Goal: Information Seeking & Learning: Learn about a topic

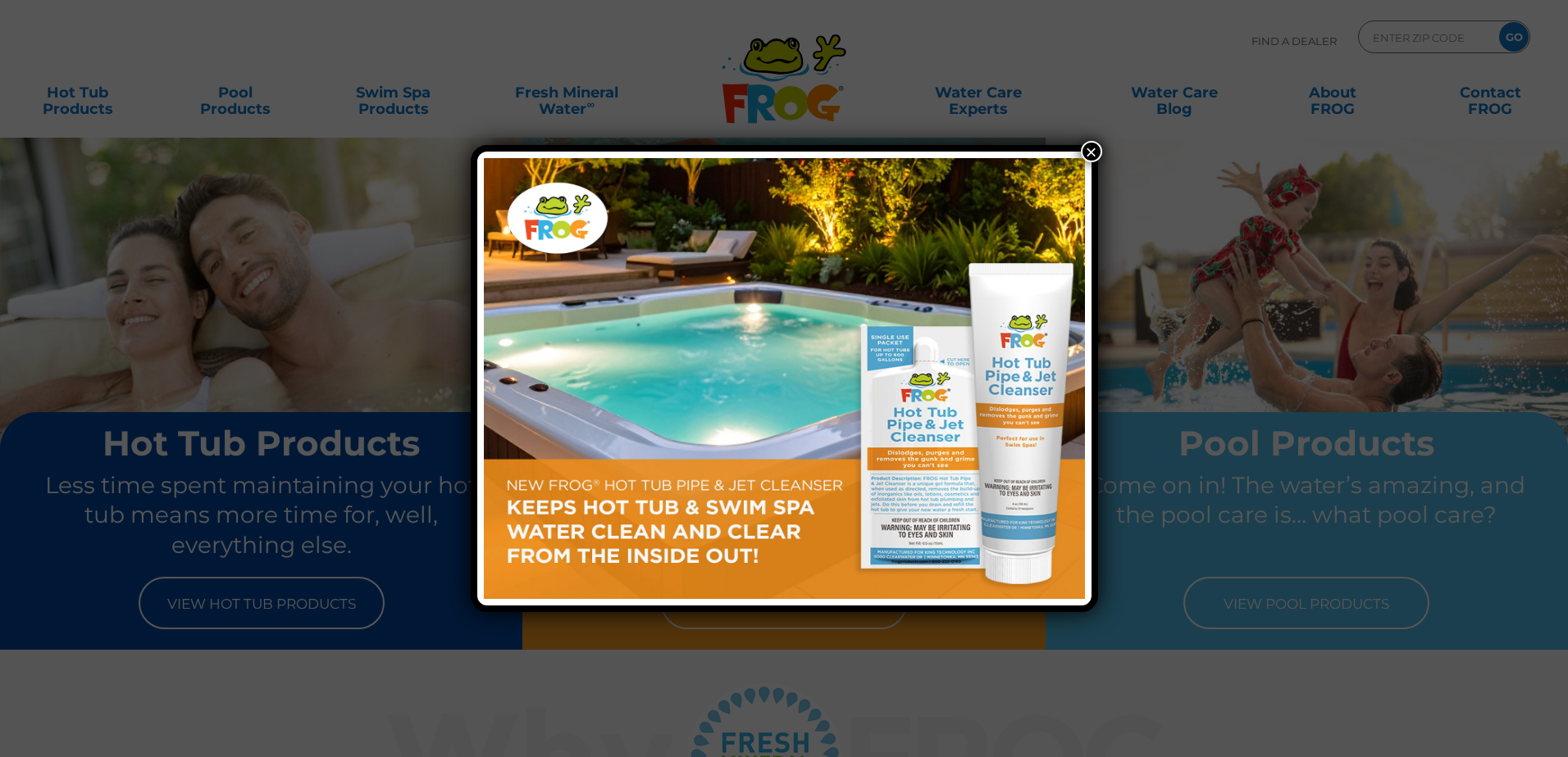
click at [1092, 150] on button "×" at bounding box center [1092, 152] width 22 height 22
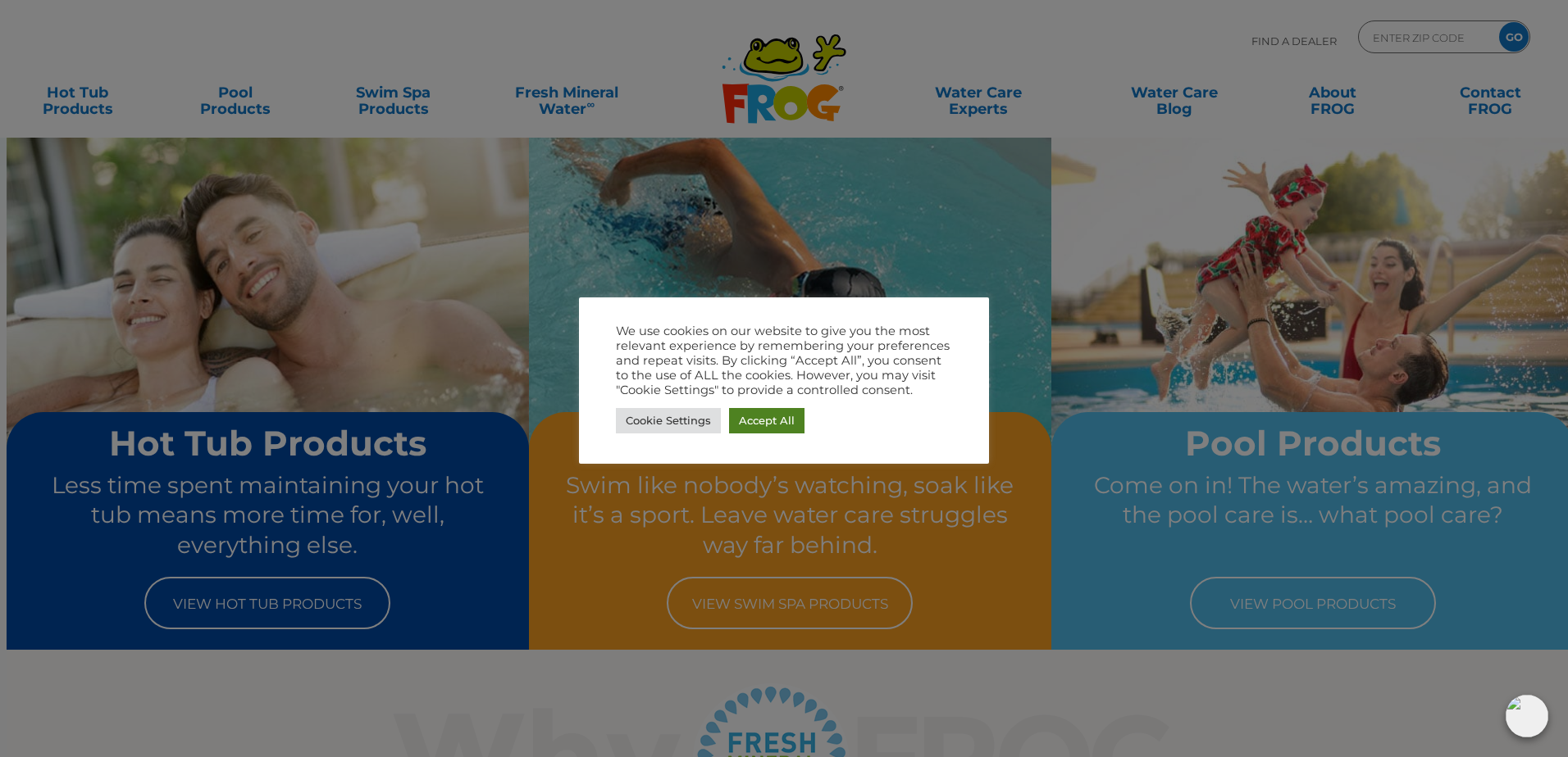
click at [757, 423] on link "Accept All" at bounding box center [766, 420] width 75 height 25
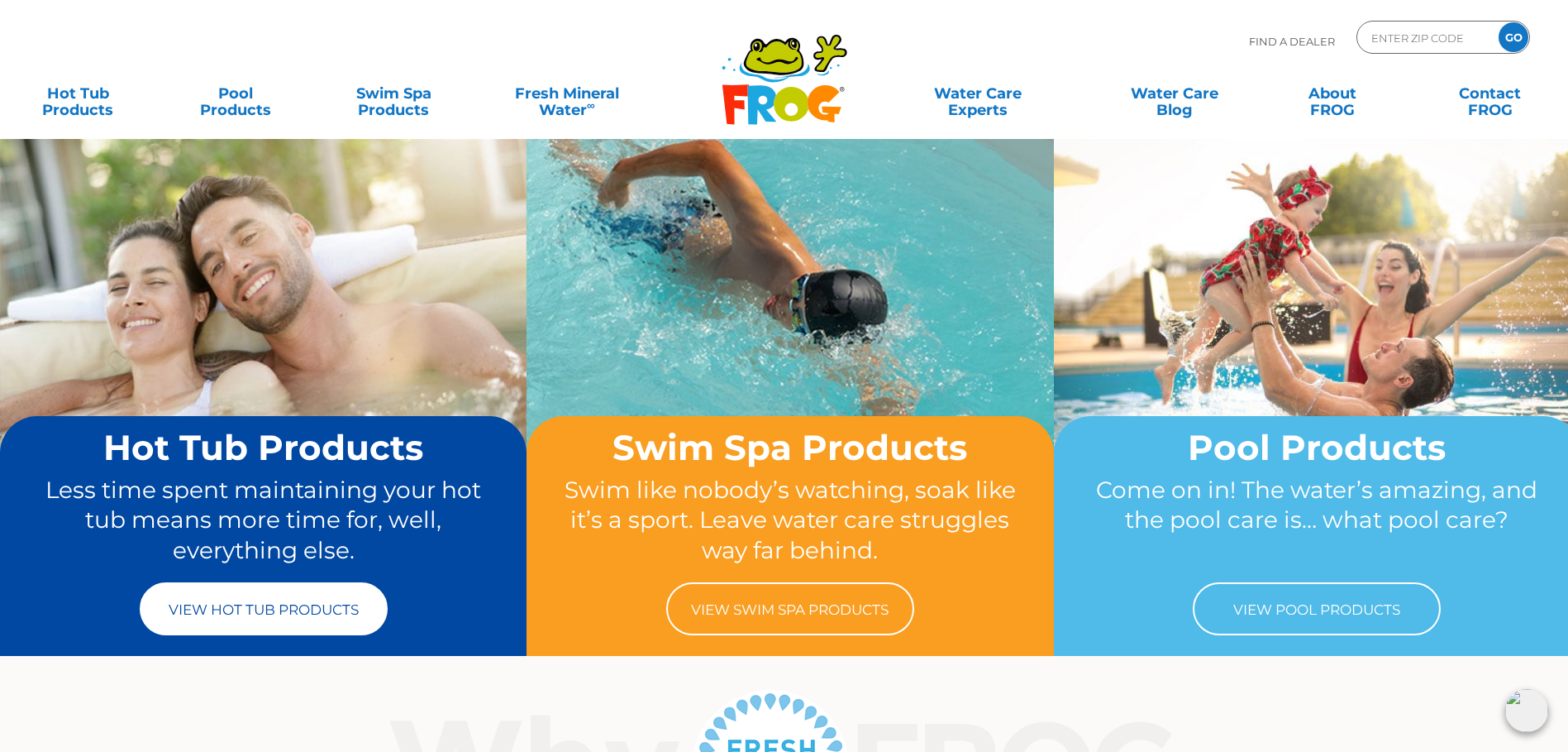
click at [270, 613] on link "View Hot Tub Products" at bounding box center [264, 609] width 248 height 53
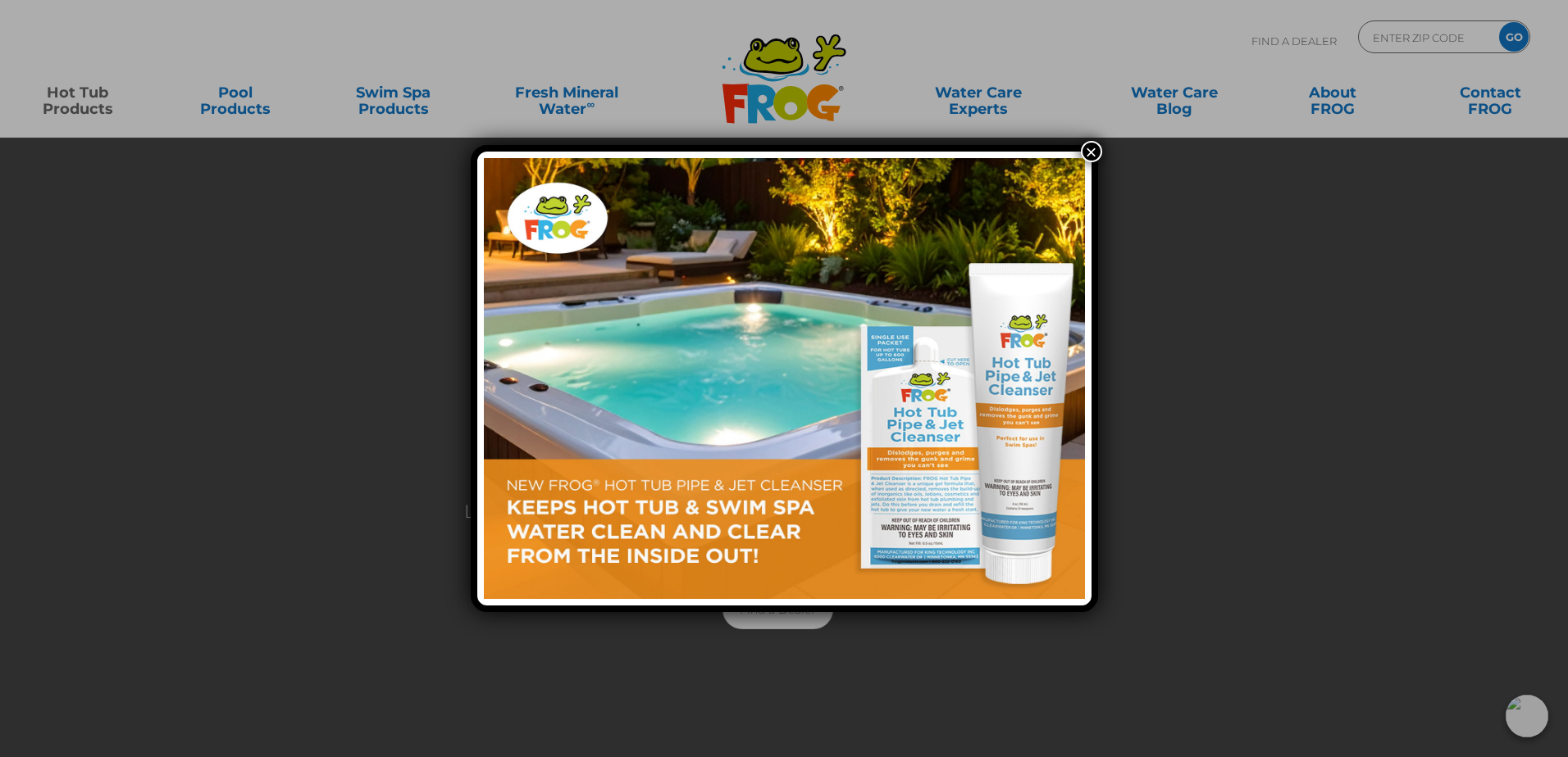
click at [1088, 152] on button "×" at bounding box center [1092, 152] width 22 height 22
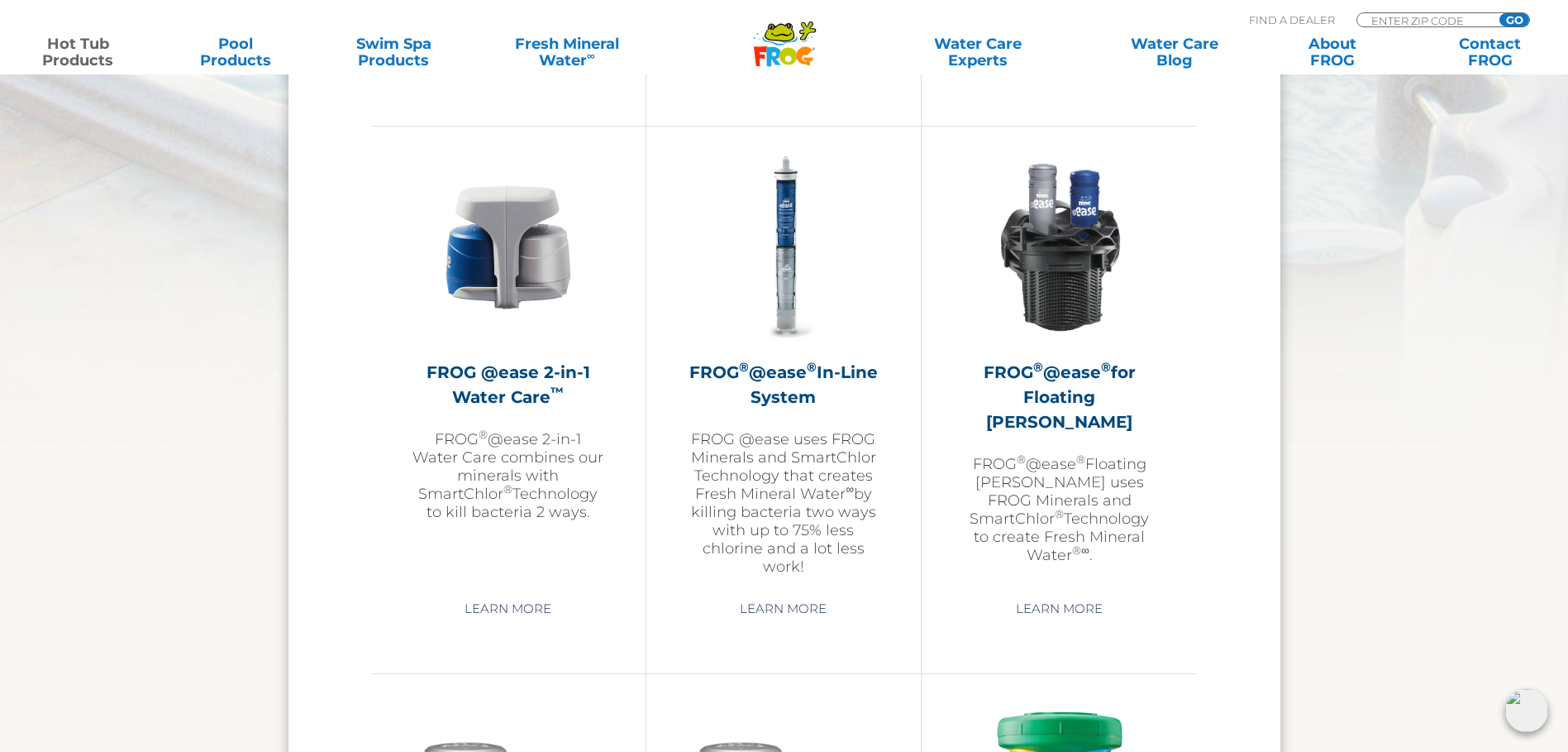
scroll to position [2398, 0]
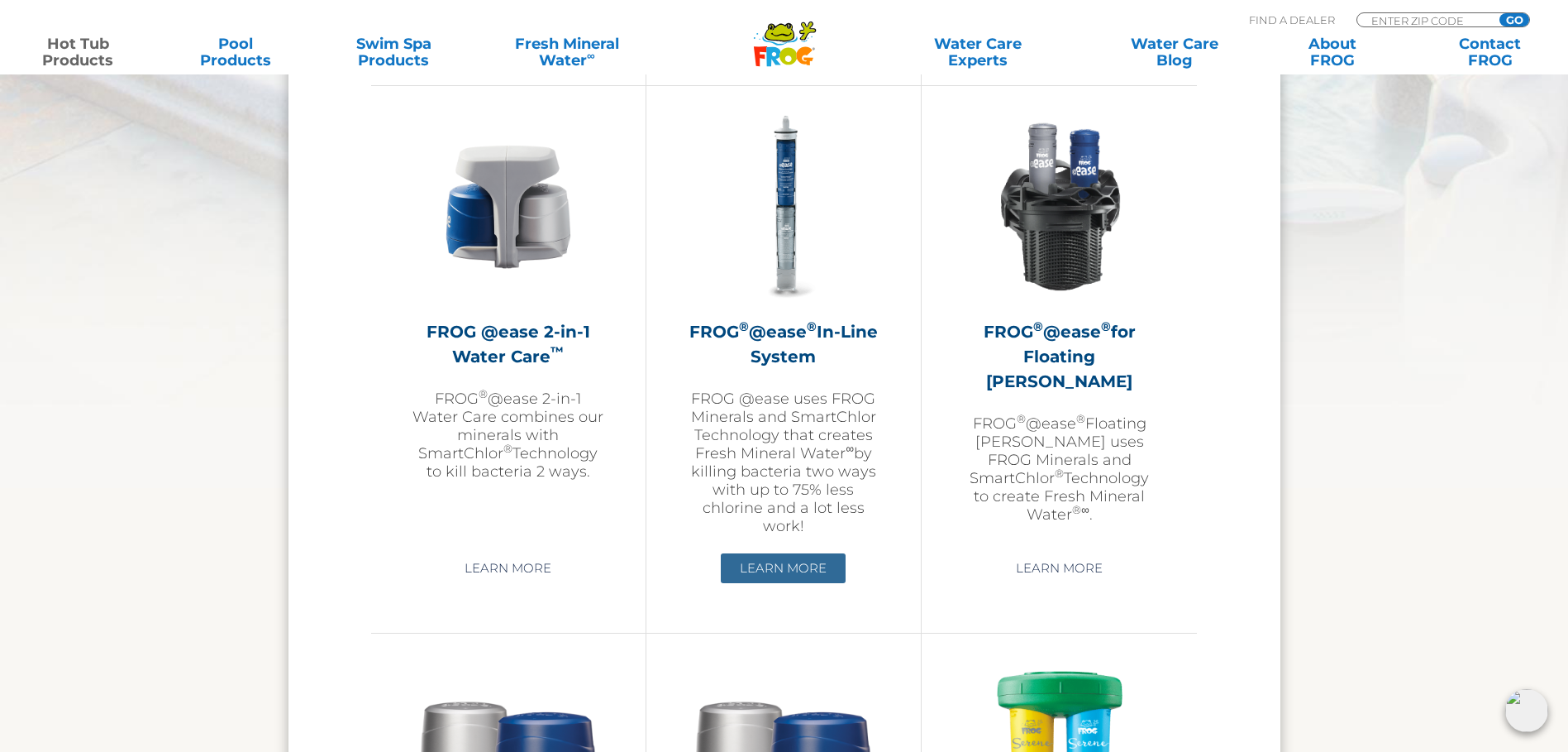
click at [784, 566] on link "Learn More" at bounding box center [783, 567] width 125 height 30
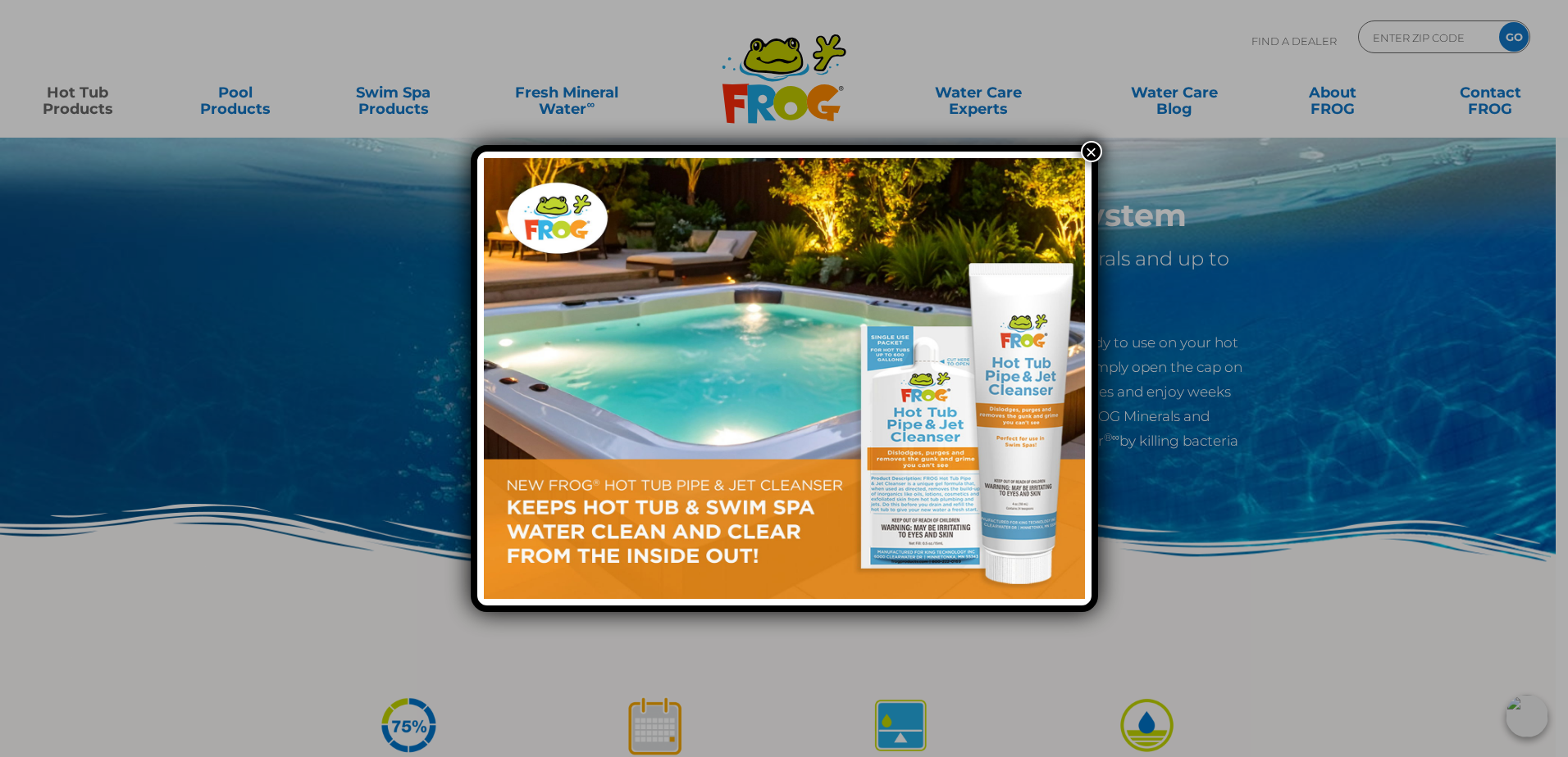
click at [1093, 152] on button "×" at bounding box center [1092, 152] width 22 height 22
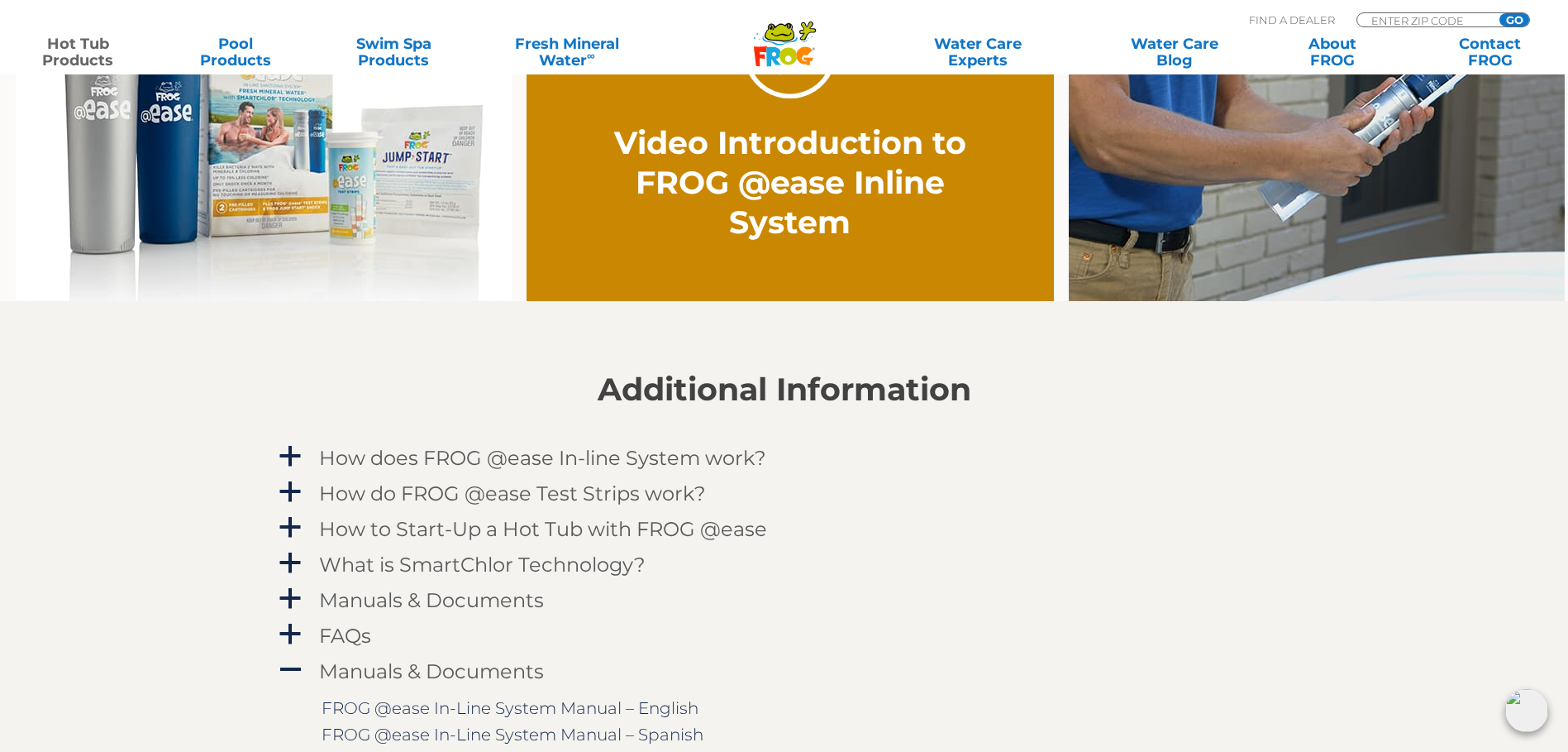
scroll to position [1489, 0]
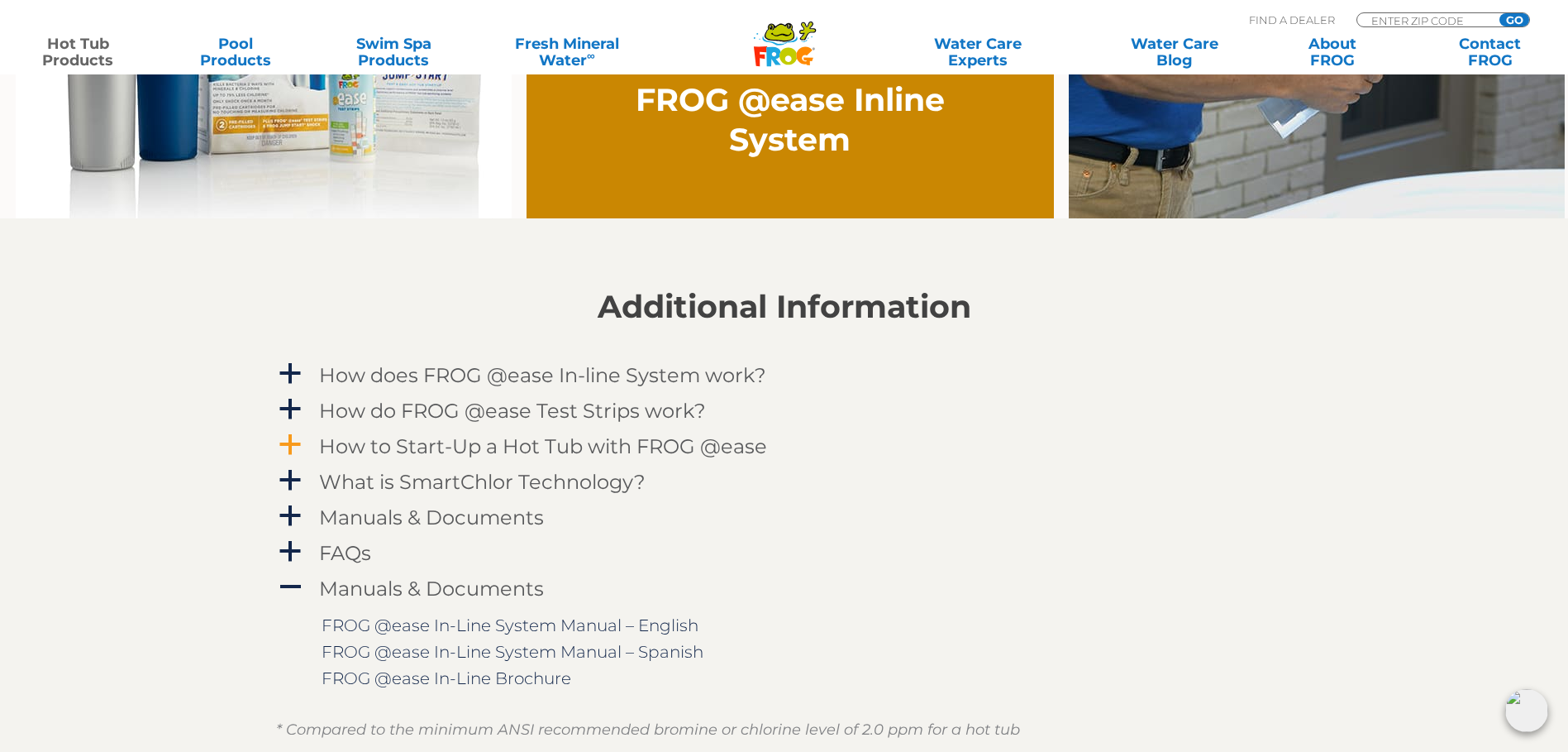
click at [288, 451] on span "a" at bounding box center [290, 444] width 24 height 24
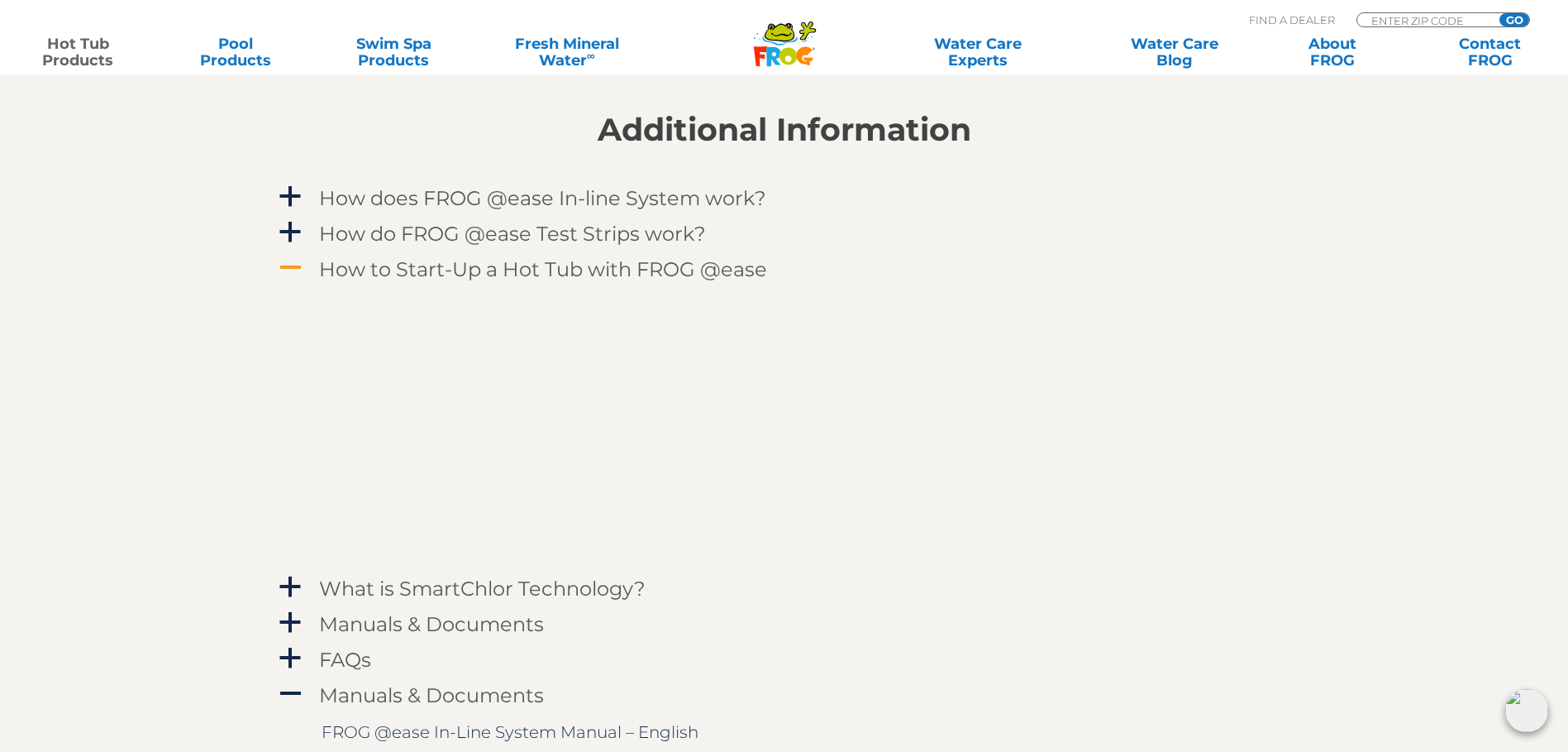
scroll to position [1654, 0]
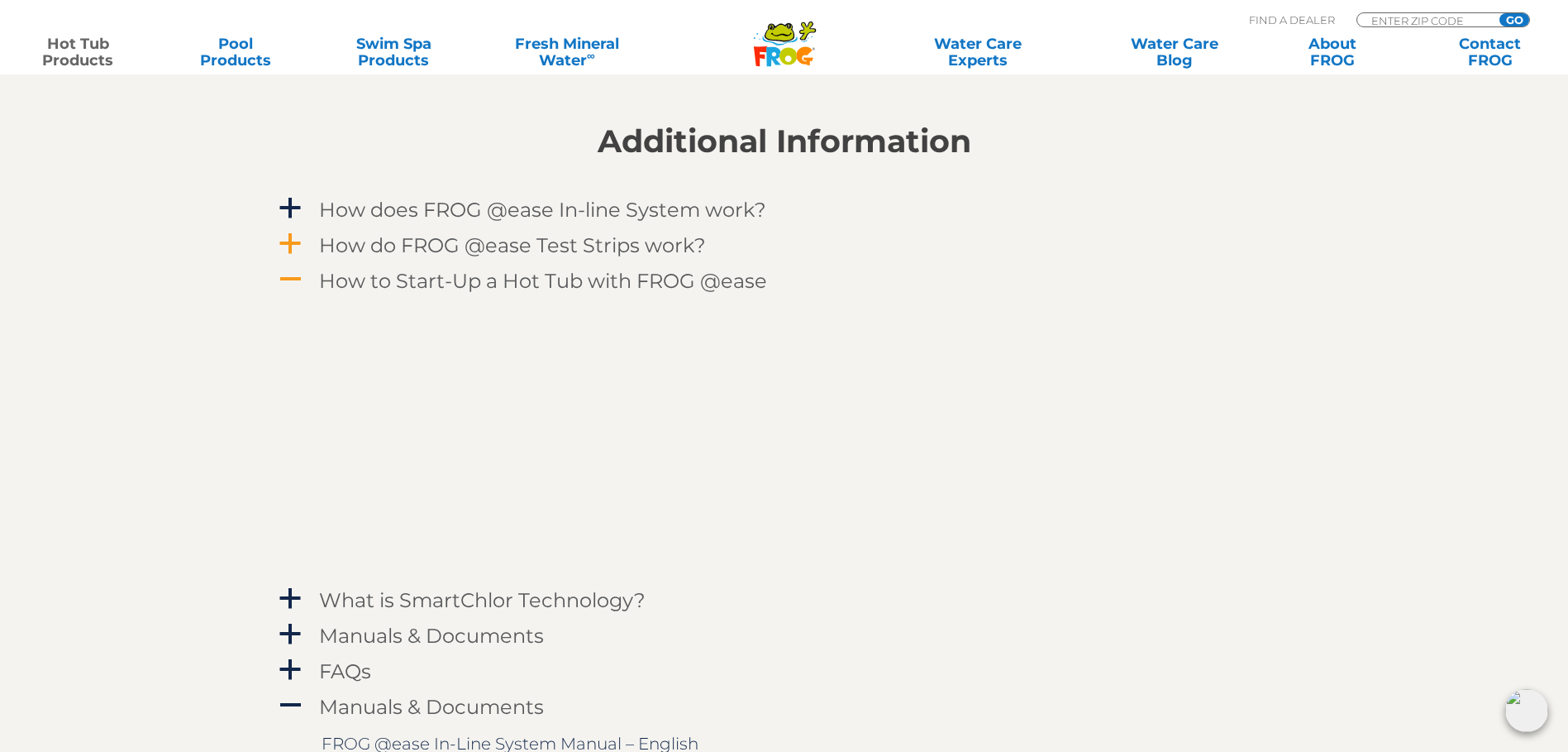
click at [299, 246] on span "a" at bounding box center [290, 244] width 24 height 24
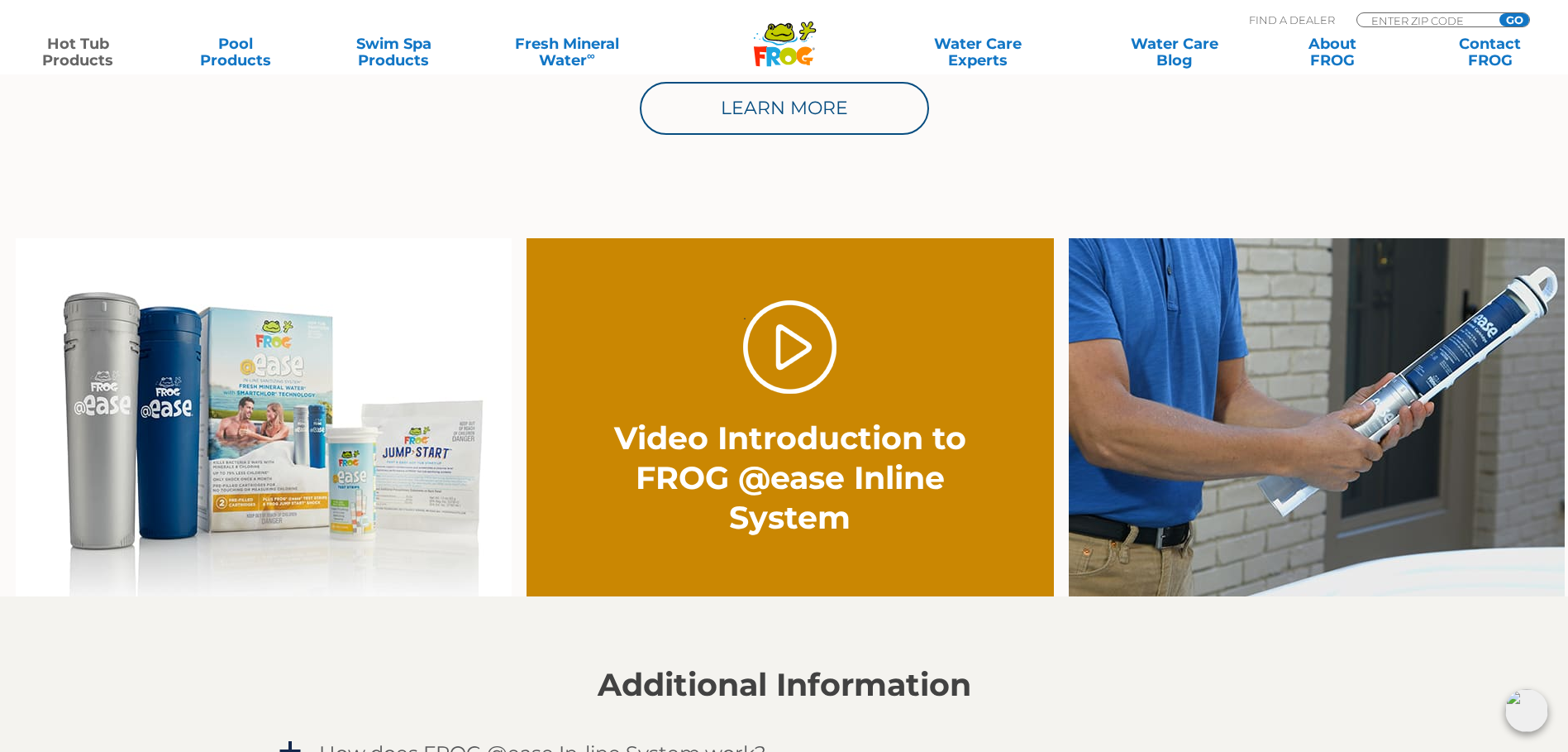
scroll to position [1158, 0]
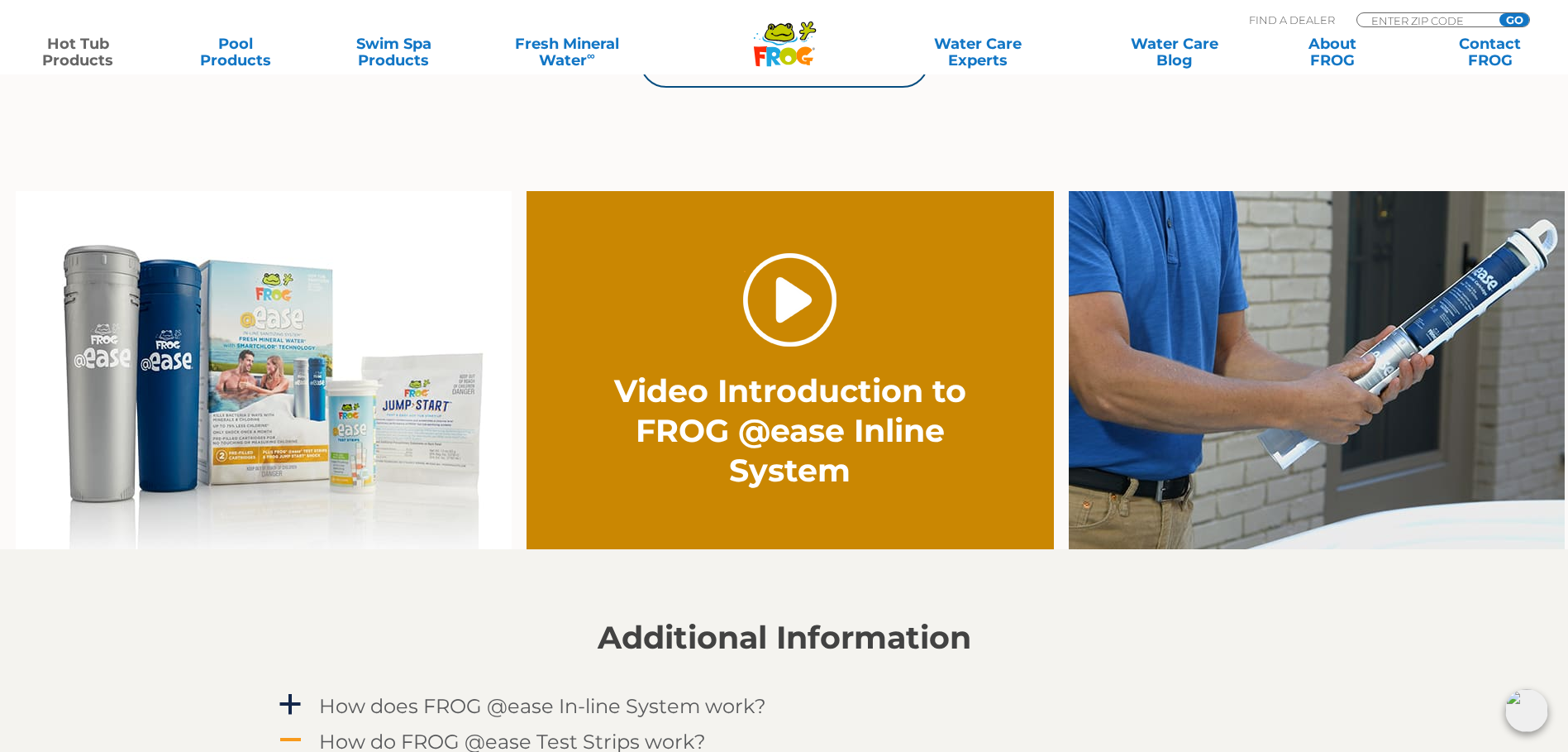
click at [791, 301] on link "." at bounding box center [789, 299] width 94 height 94
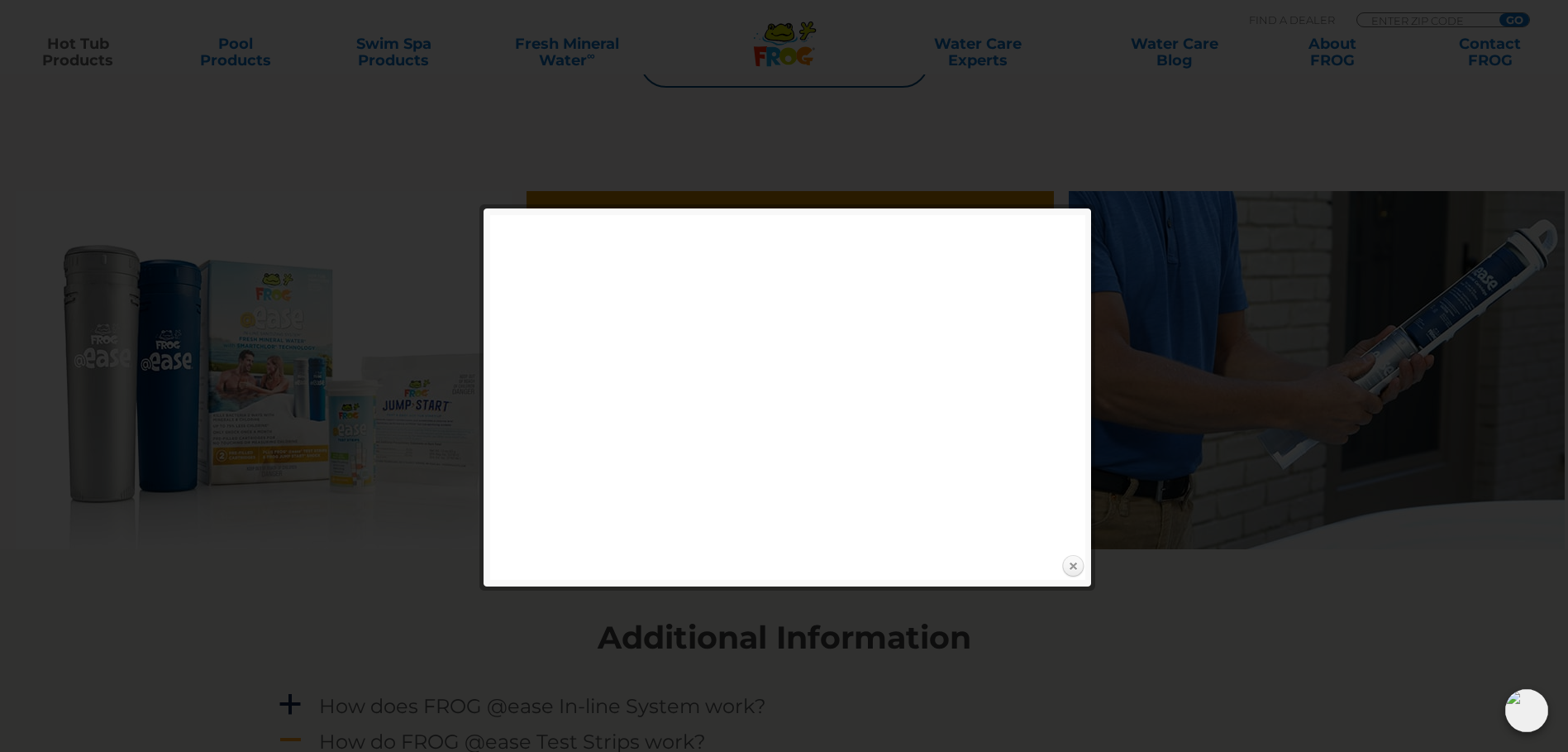
click at [1070, 562] on link "Close" at bounding box center [1073, 566] width 24 height 24
